Goal: Navigation & Orientation: Understand site structure

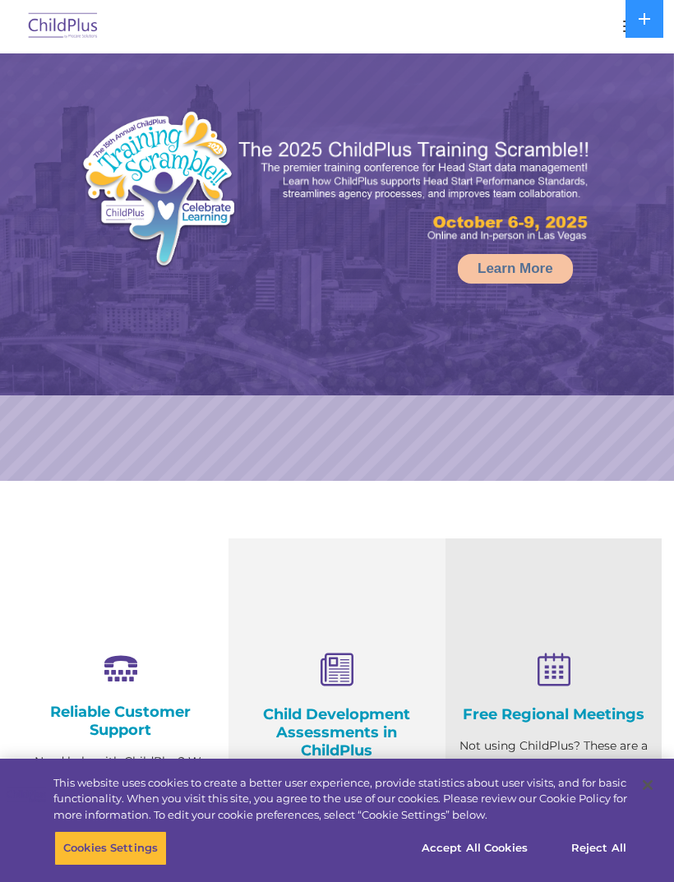
select select "MEDIUM"
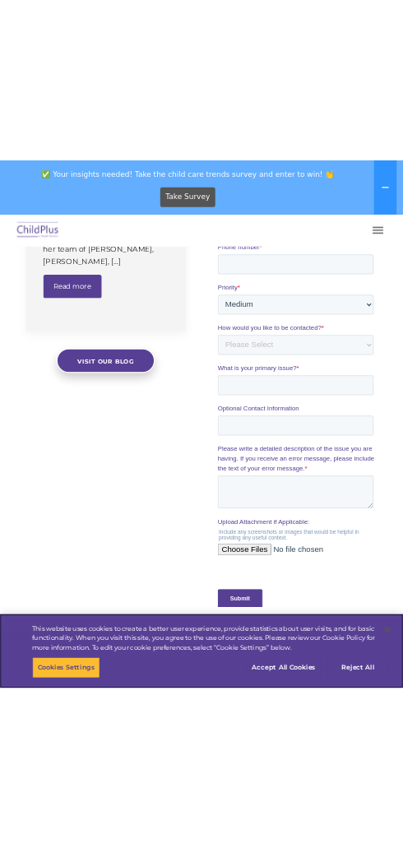
scroll to position [2766, 0]
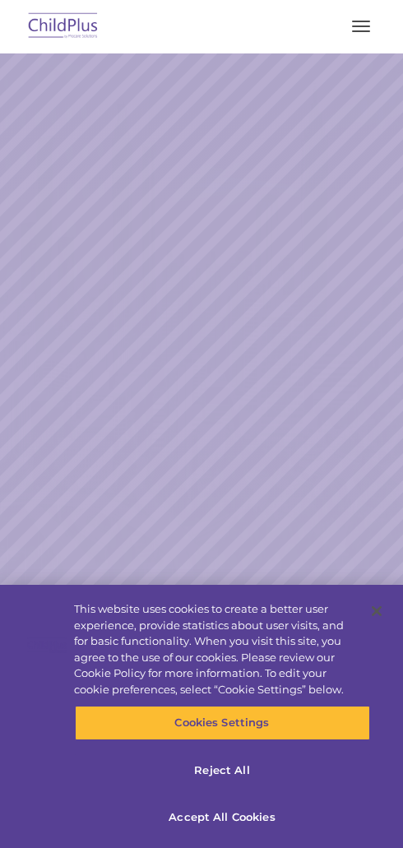
scroll to position [2614, 0]
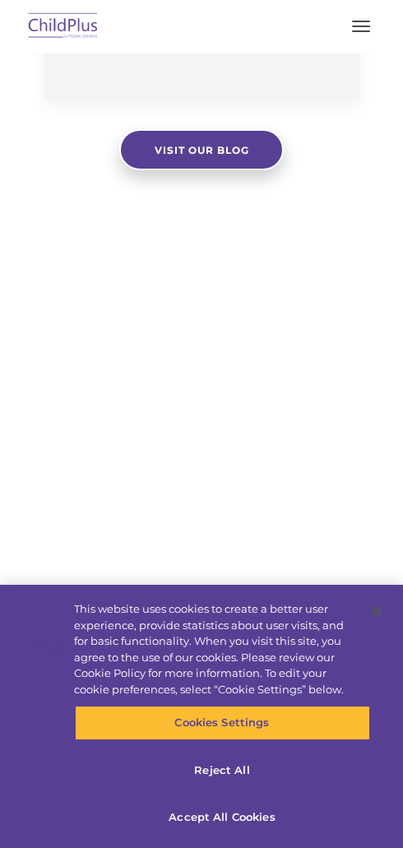
select select "MEDIUM"
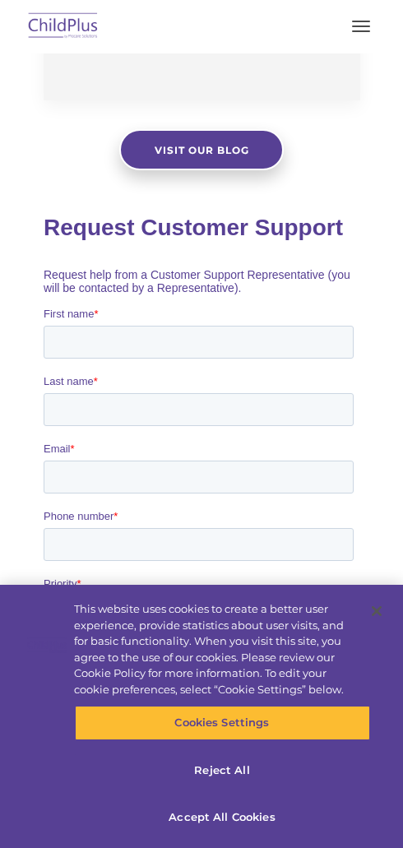
scroll to position [0, 0]
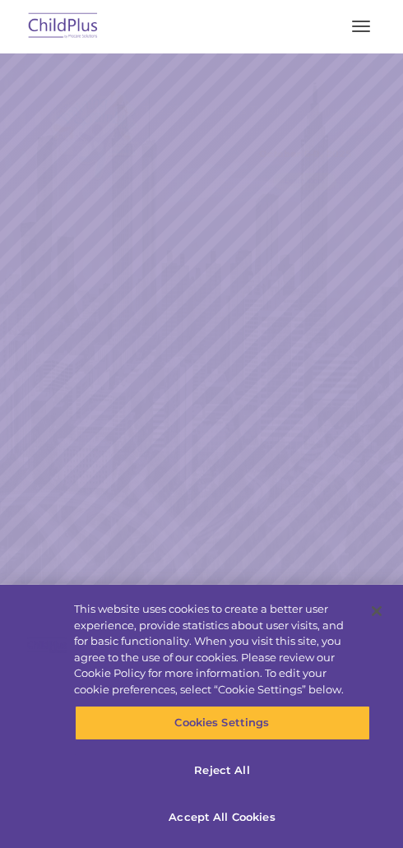
scroll to position [2614, 0]
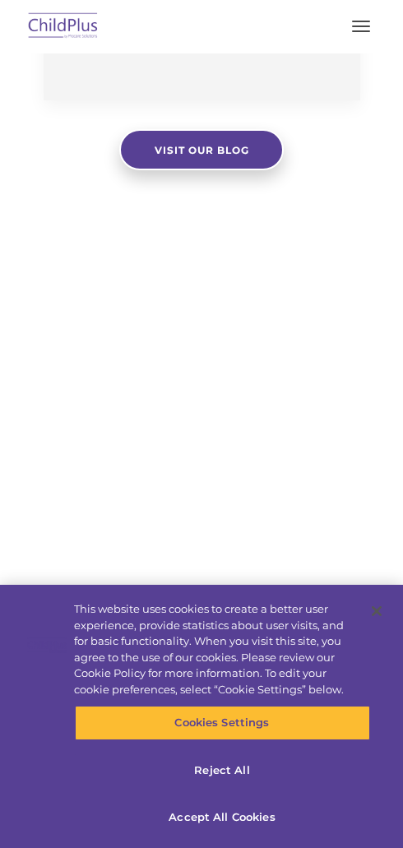
select select "MEDIUM"
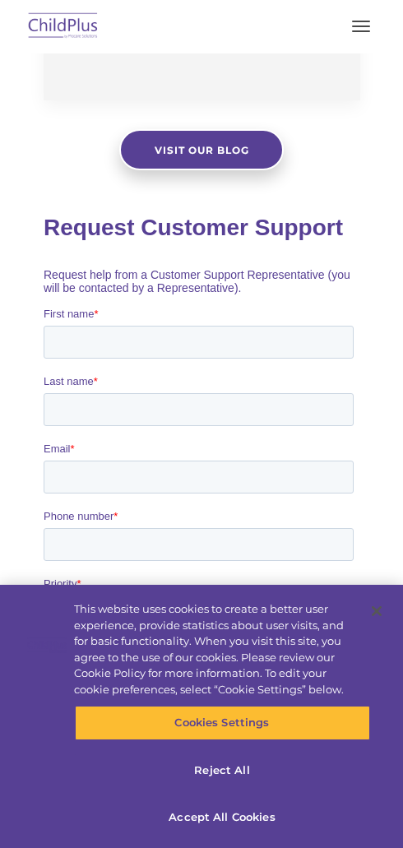
scroll to position [0, 0]
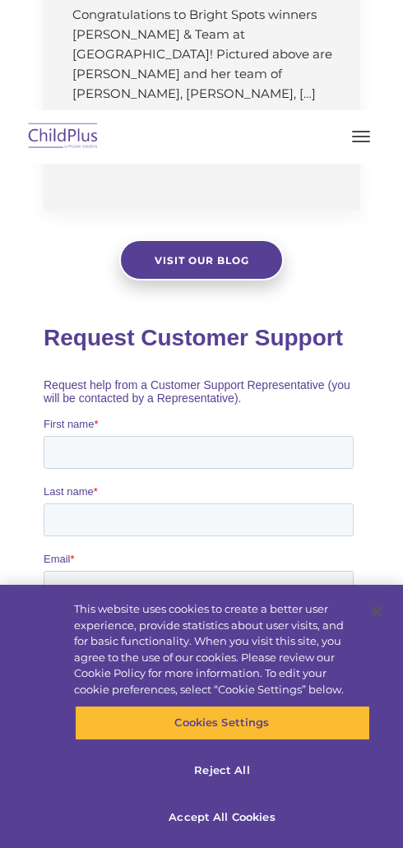
click at [339, 132] on div at bounding box center [201, 136] width 337 height 39
click at [351, 124] on button "button" at bounding box center [361, 136] width 35 height 26
